Goal: Transaction & Acquisition: Purchase product/service

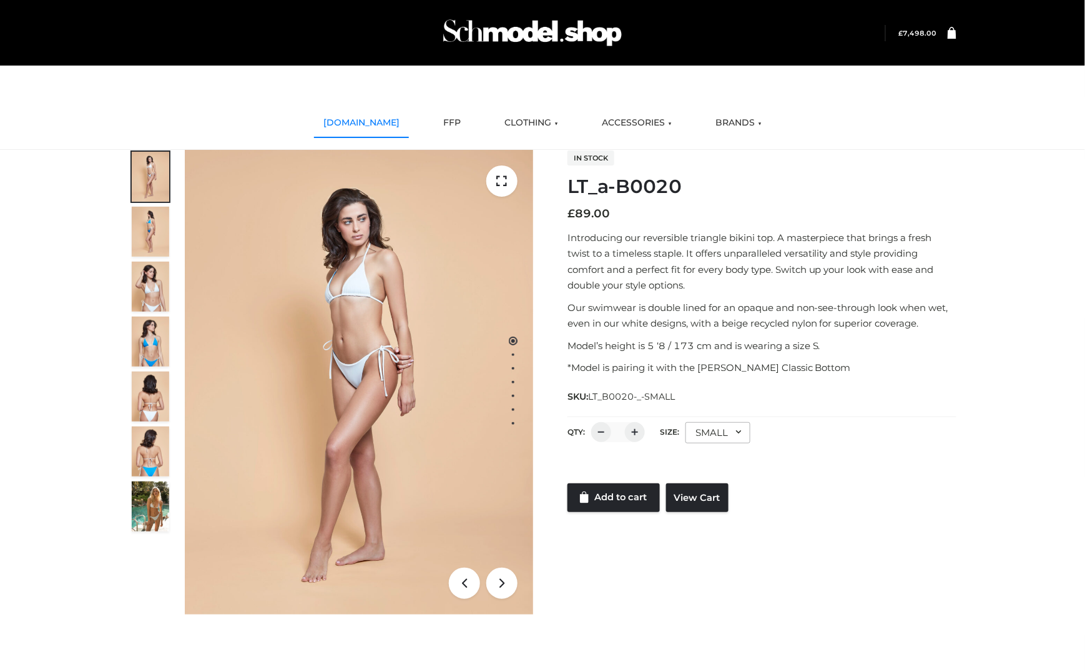
click at [368, 129] on link "[DOMAIN_NAME]" at bounding box center [361, 122] width 95 height 27
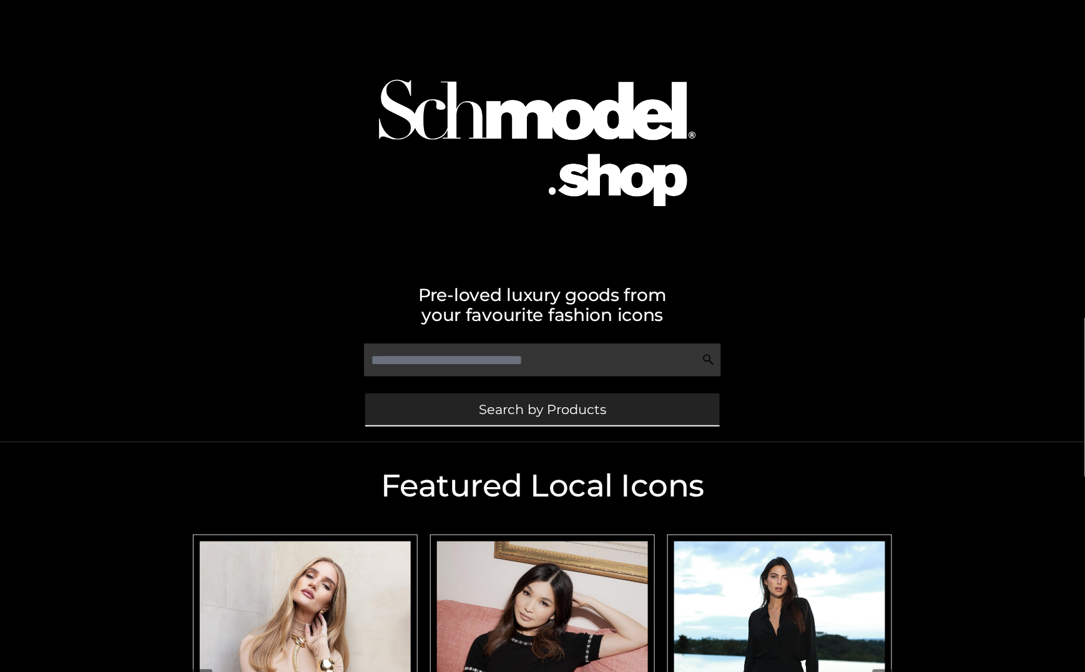
click at [527, 403] on span "Search by Products" at bounding box center [542, 409] width 127 height 13
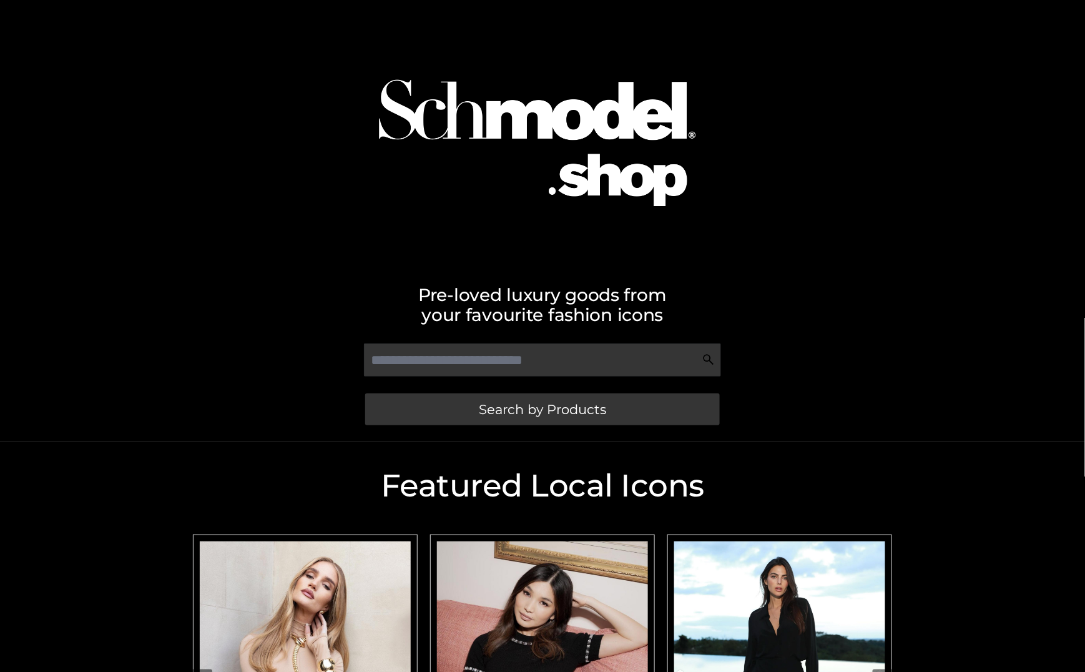
click at [860, 245] on div at bounding box center [542, 131] width 711 height 251
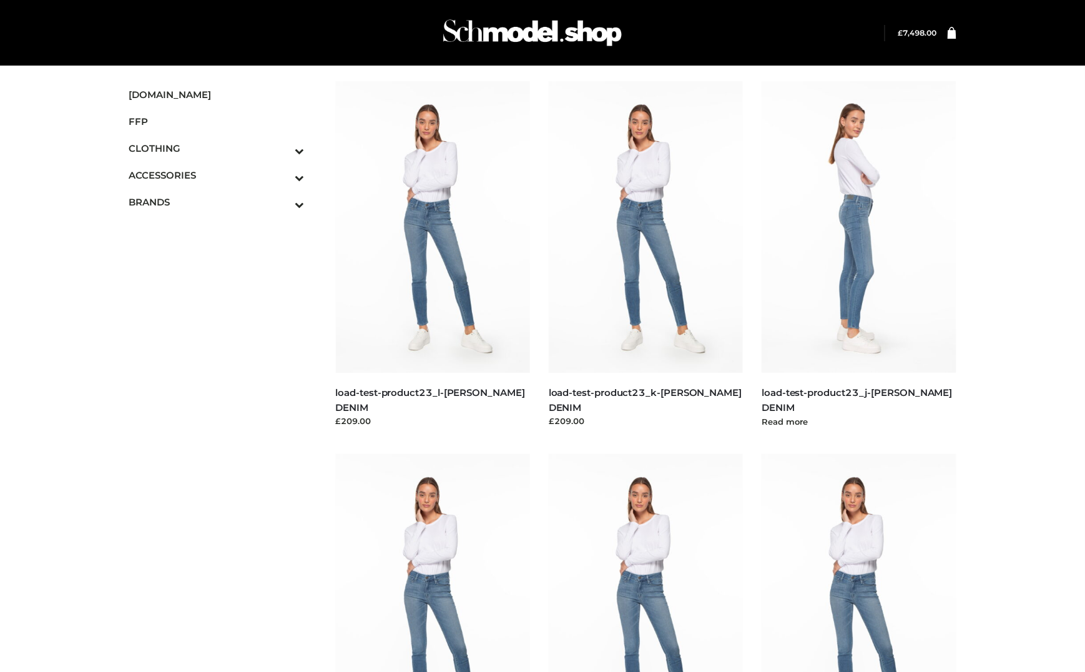
click at [897, 262] on img at bounding box center [858, 226] width 195 height 291
click at [889, 257] on img at bounding box center [858, 226] width 195 height 291
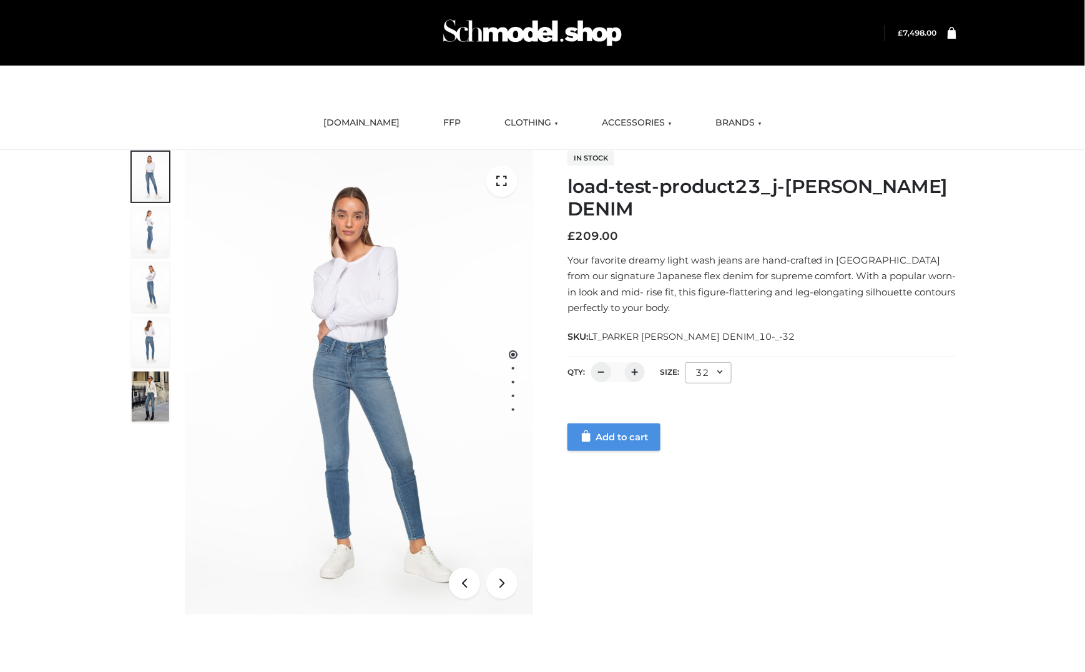
click at [614, 440] on link "Add to cart" at bounding box center [613, 436] width 93 height 27
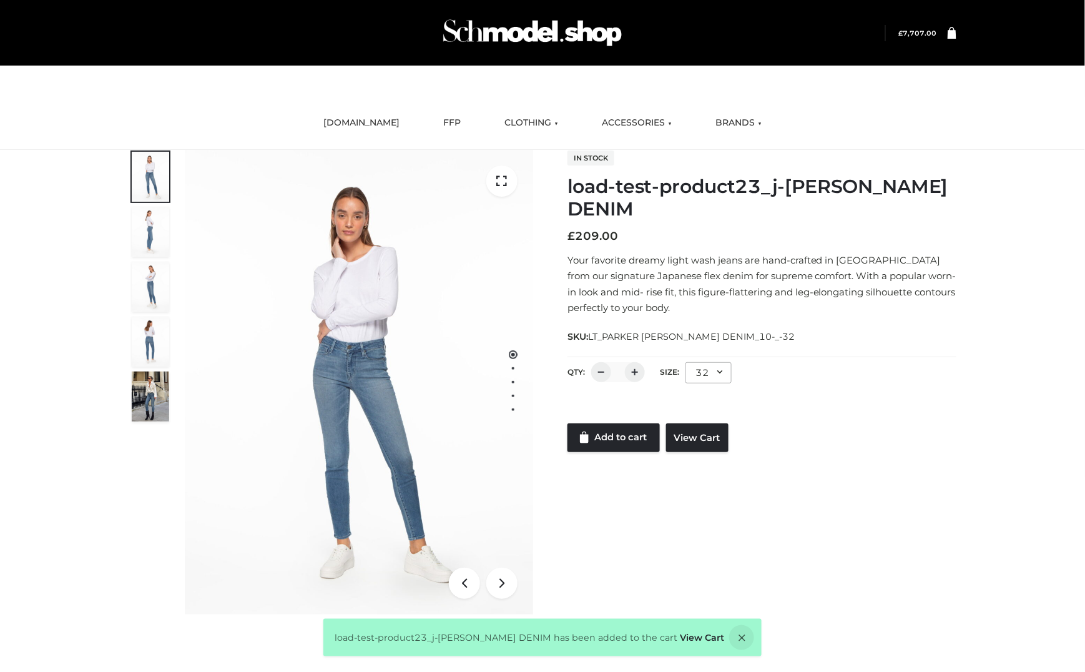
click at [921, 37] on span "£ 7,707.00" at bounding box center [911, 33] width 51 height 16
click at [949, 35] on icon at bounding box center [951, 32] width 9 height 12
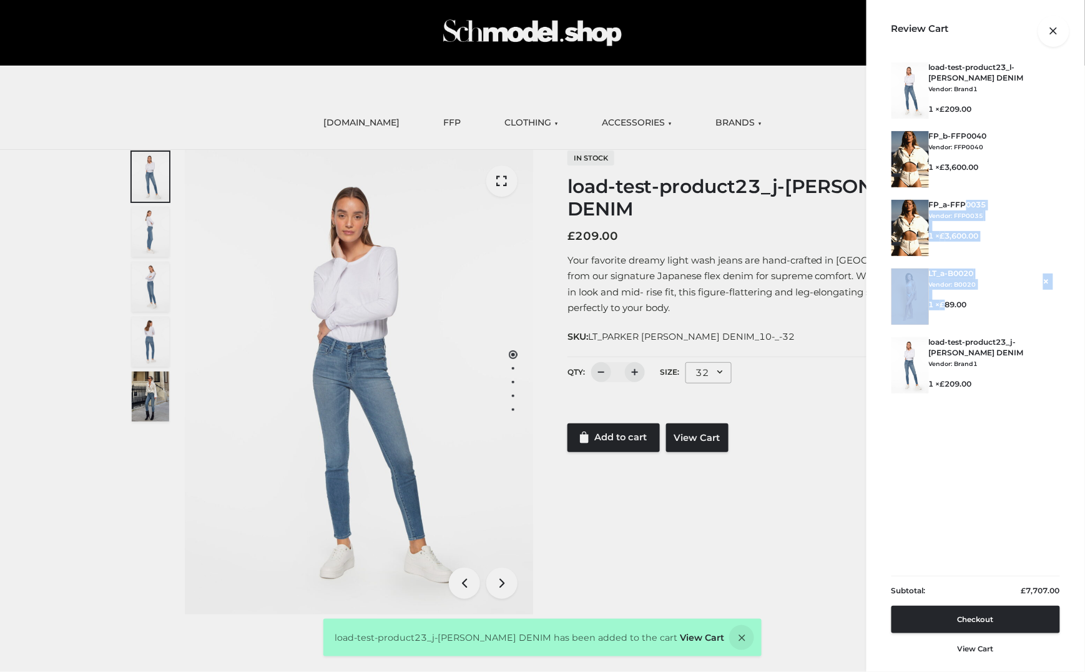
drag, startPoint x: 946, startPoint y: 188, endPoint x: 949, endPoint y: 318, distance: 129.2
click at [949, 318] on ul "× load-test-product23_l-PARKER SMITH DENIM Vendor: Brand1 BOTTOMS , BOWERY , CL…" at bounding box center [975, 315] width 169 height 507
click at [966, 52] on div "Review Cart" at bounding box center [975, 31] width 218 height 62
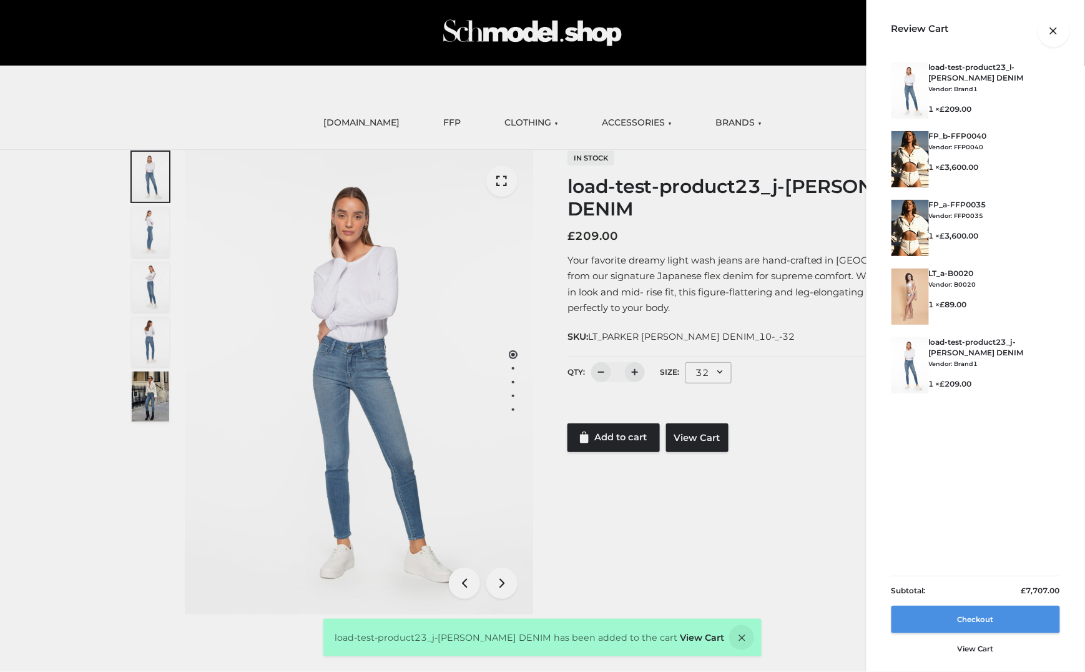
click at [987, 614] on link "Checkout" at bounding box center [975, 618] width 169 height 27
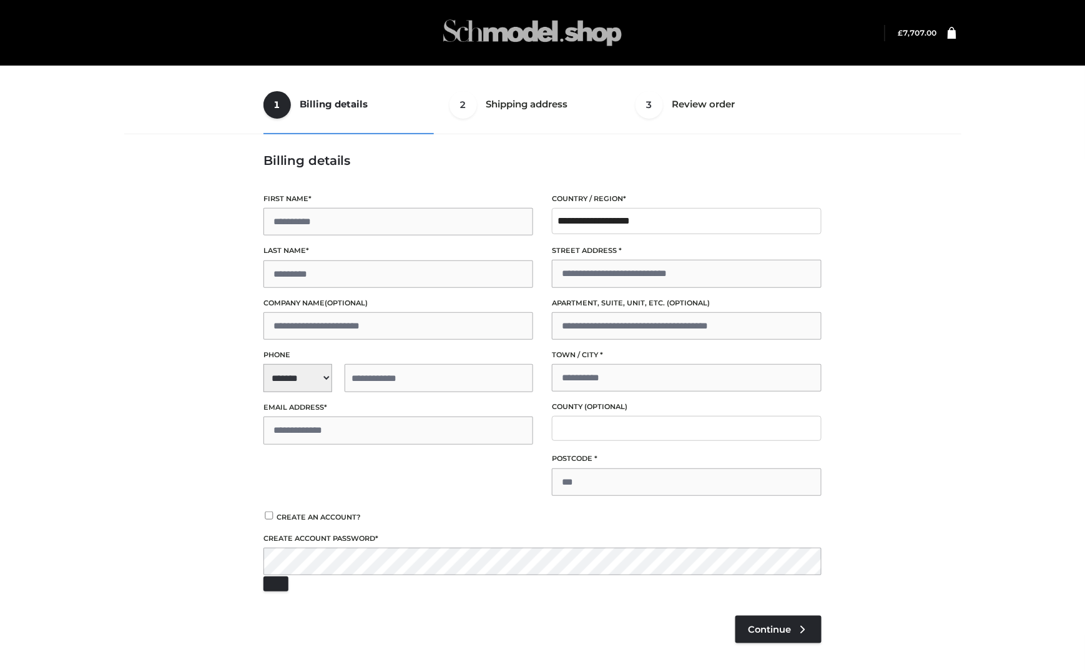
click at [558, 11] on img at bounding box center [532, 32] width 187 height 49
click at [563, 24] on img at bounding box center [532, 32] width 187 height 49
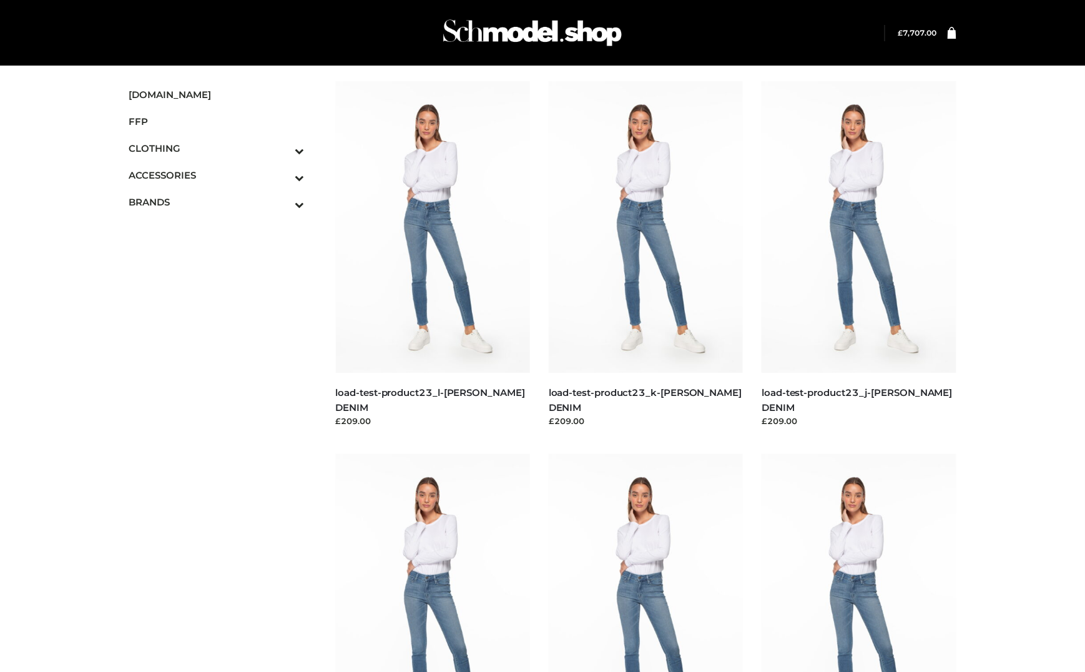
drag, startPoint x: 0, startPoint y: 0, endPoint x: 555, endPoint y: 32, distance: 555.7
click at [562, 24] on img at bounding box center [532, 32] width 187 height 49
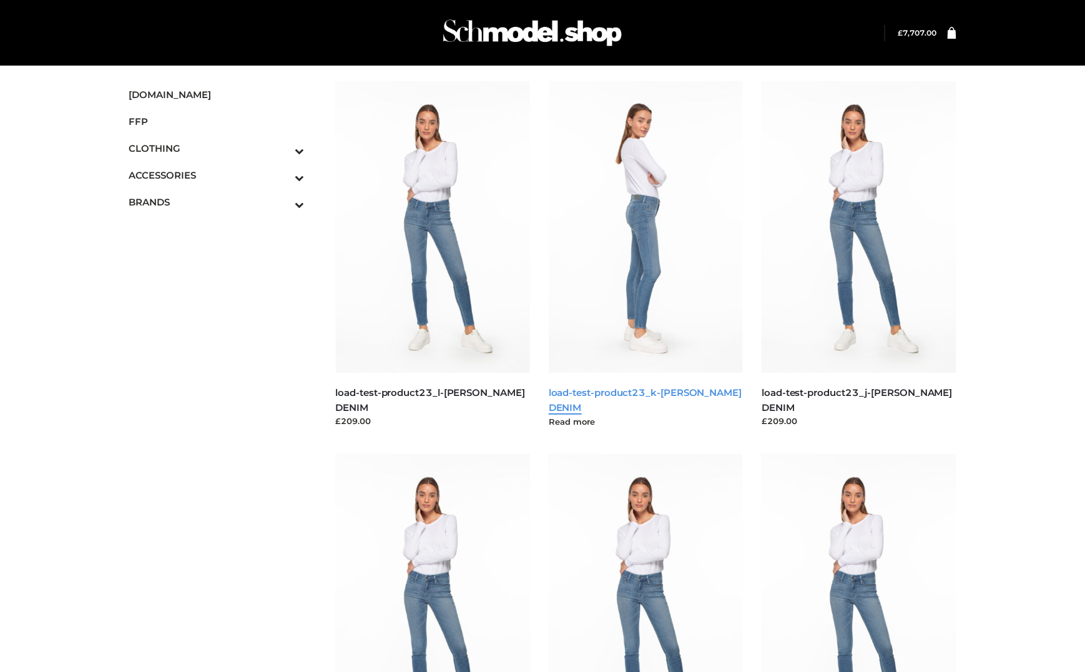
click at [582, 393] on link "load-test-product23_k-[PERSON_NAME] DENIM" at bounding box center [645, 399] width 193 height 26
click at [582, 394] on link "load-test-product23_k-[PERSON_NAME] DENIM" at bounding box center [645, 399] width 193 height 26
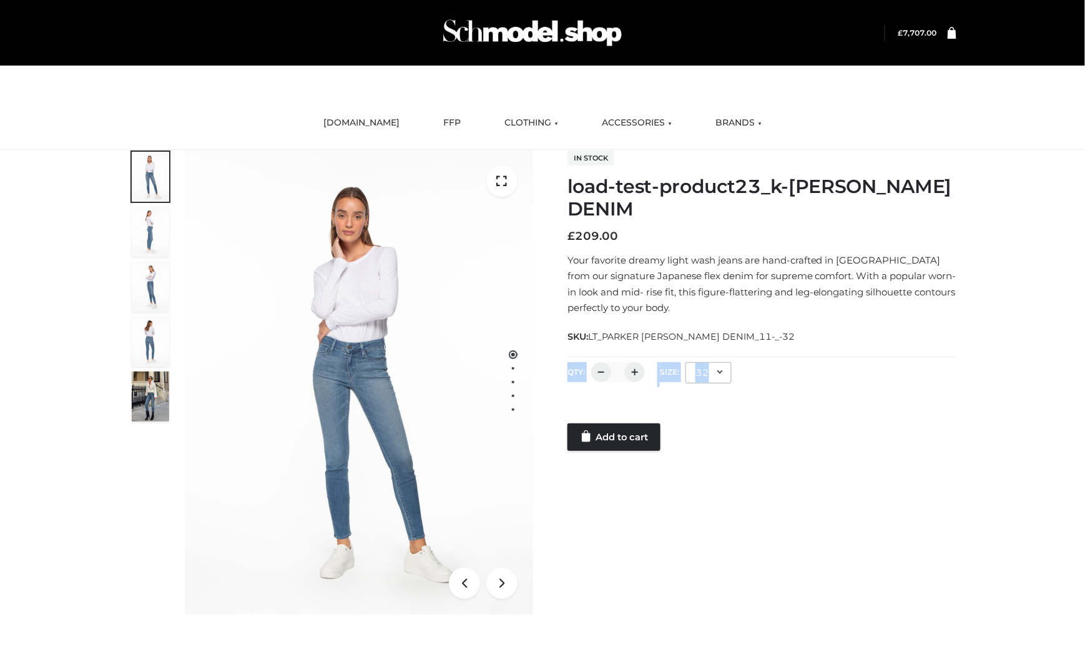
drag, startPoint x: 815, startPoint y: 364, endPoint x: 813, endPoint y: 343, distance: 21.9
click at [813, 343] on div "In stock load-test-product23_k-[PERSON_NAME] DENIM £ 209.00 Your favorite dream…" at bounding box center [761, 300] width 389 height 301
click at [705, 379] on div "32" at bounding box center [708, 372] width 46 height 21
click at [705, 443] on li "25" at bounding box center [741, 452] width 112 height 27
click at [950, 331] on div "SKU: LT_PARKER [PERSON_NAME] DENIM_11-_-25" at bounding box center [761, 336] width 389 height 16
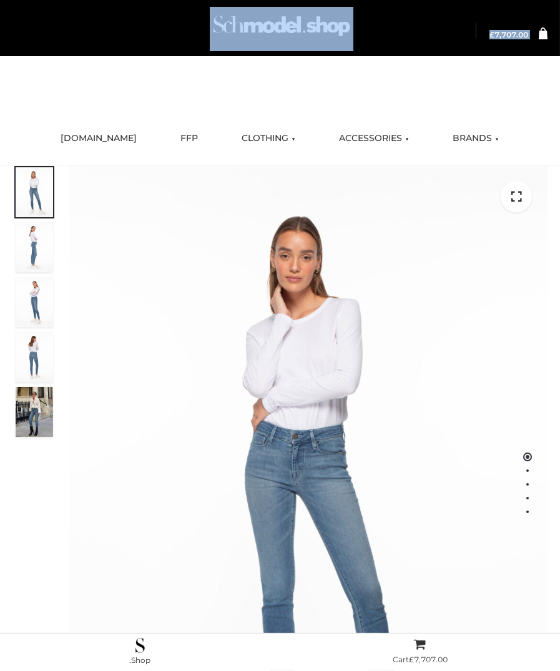
drag, startPoint x: 378, startPoint y: 52, endPoint x: 379, endPoint y: 84, distance: 31.3
click at [379, 84] on div "Skip to content Login" at bounding box center [280, 602] width 560 height 1205
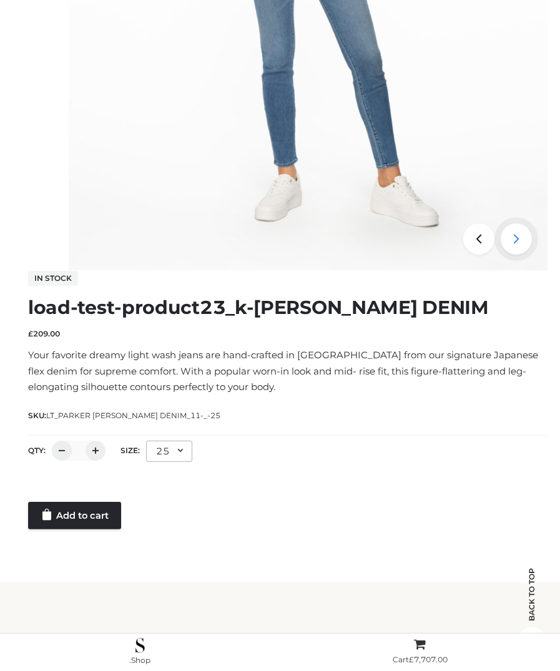
click at [517, 238] on icon at bounding box center [516, 238] width 31 height 31
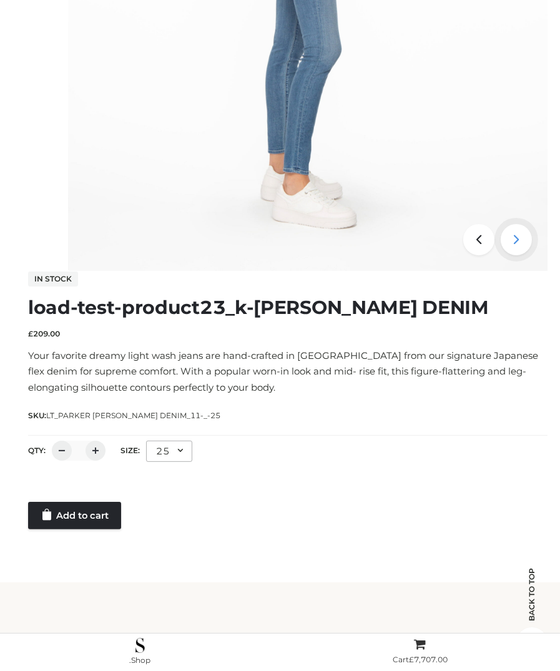
click at [517, 238] on icon at bounding box center [516, 239] width 31 height 31
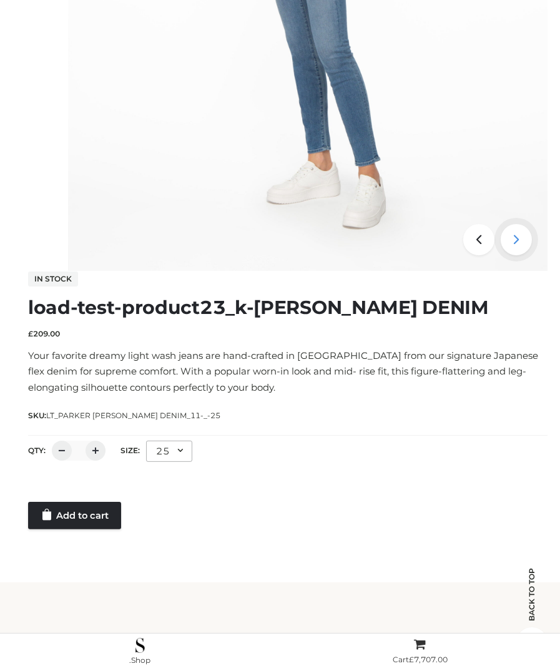
click at [517, 238] on icon at bounding box center [516, 239] width 31 height 31
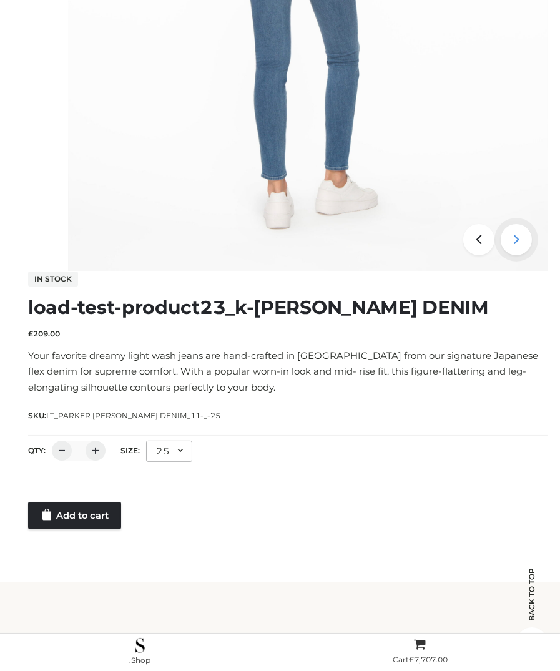
click at [517, 238] on icon at bounding box center [516, 239] width 31 height 31
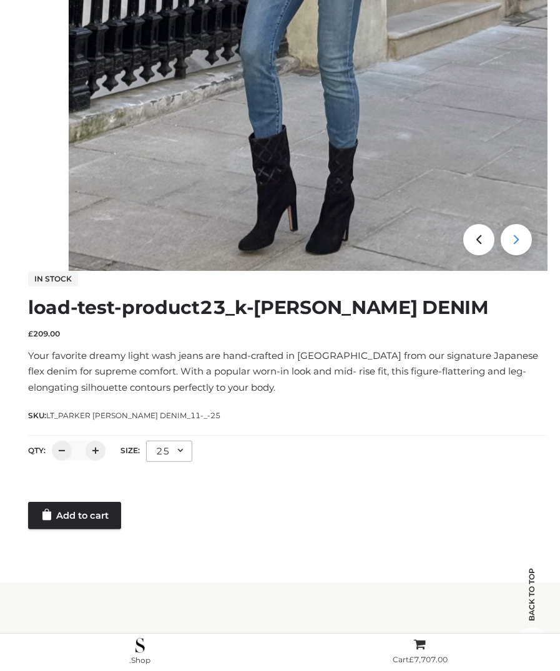
click at [517, 238] on icon at bounding box center [516, 239] width 31 height 31
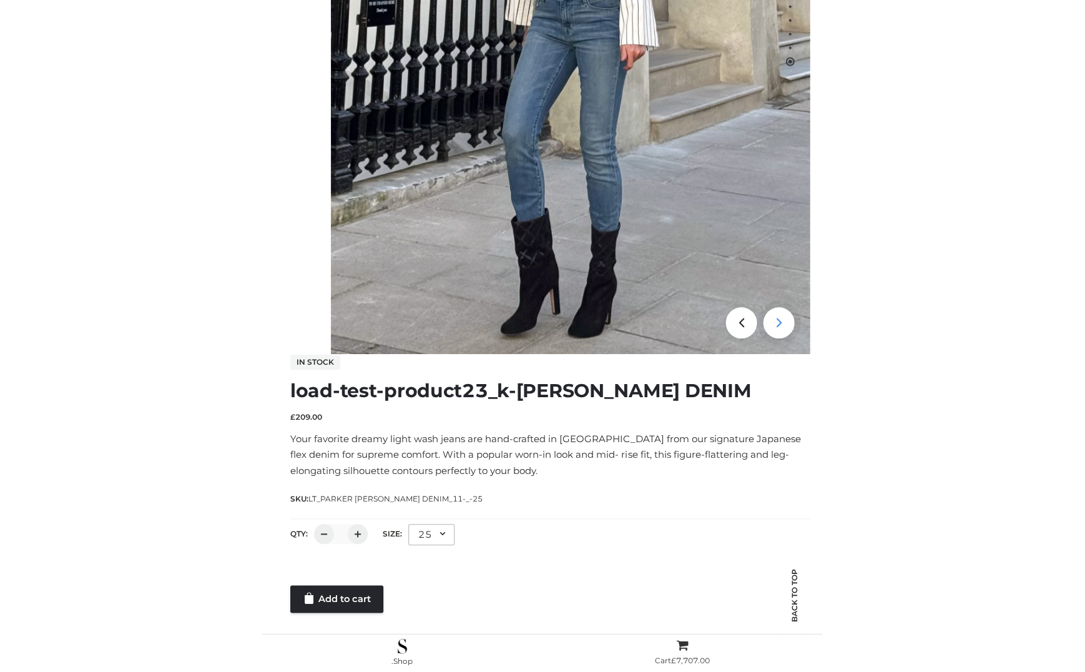
scroll to position [0, 0]
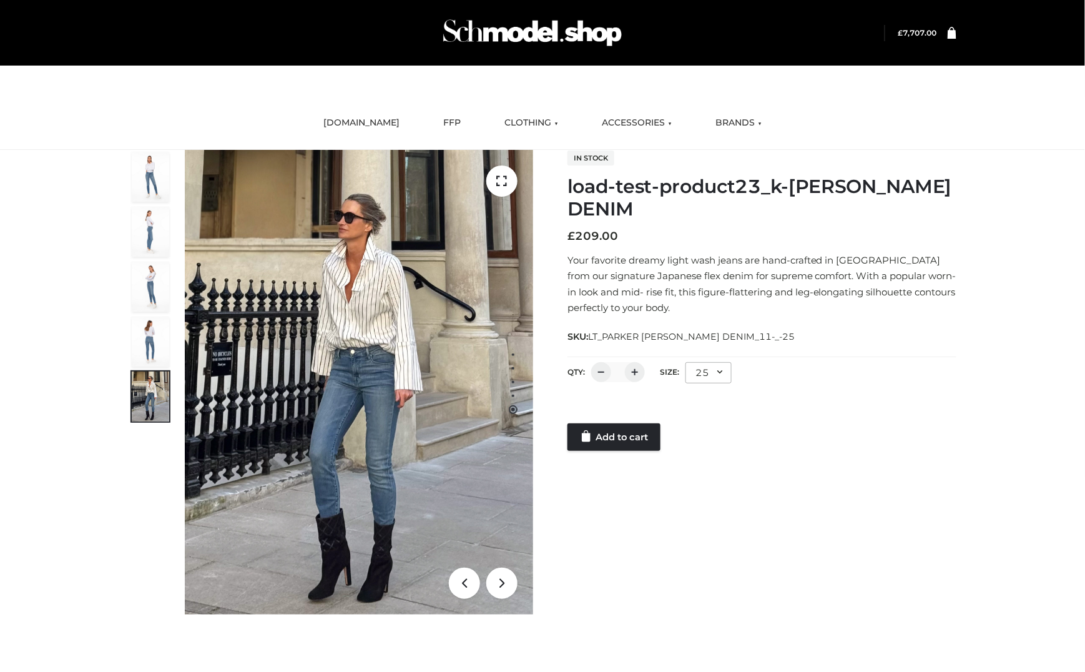
click at [1030, 198] on div "load-test-product23_k-[PERSON_NAME] DENIM BOTTOMS , BOWERY , CLOTHING , PARKERS…" at bounding box center [542, 398] width 1085 height 496
click at [657, 442] on link "Add to cart" at bounding box center [613, 436] width 93 height 27
